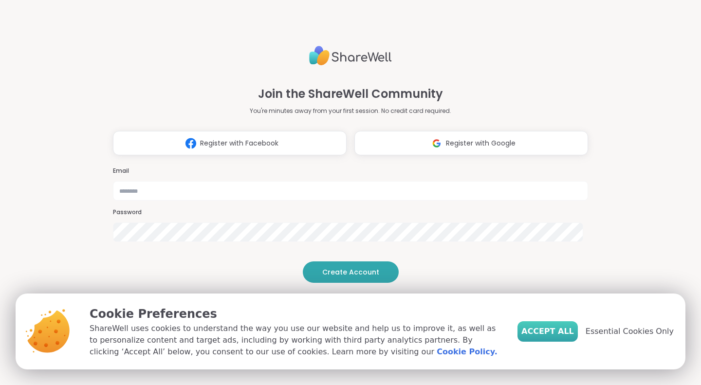
click at [562, 330] on span "Accept All" at bounding box center [548, 332] width 53 height 12
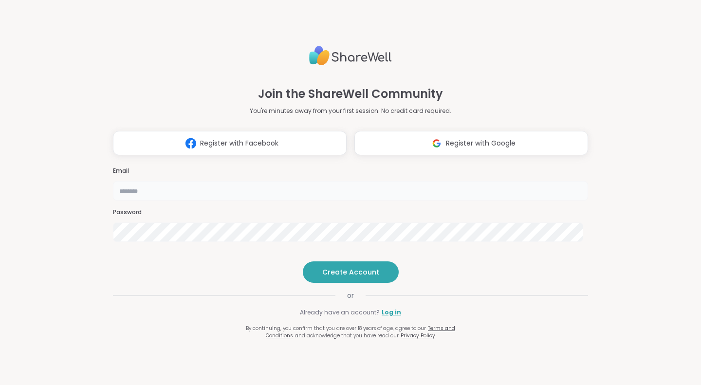
click at [384, 181] on input "email" at bounding box center [350, 190] width 475 height 19
type input "**********"
